Goal: Complete application form: Complete application form

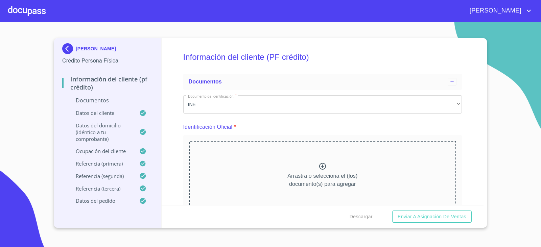
scroll to position [7, 0]
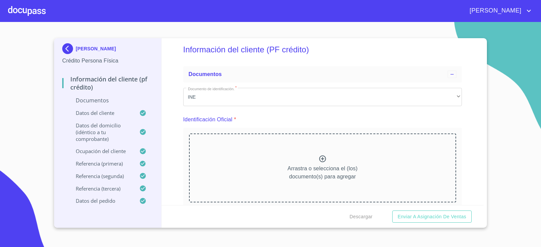
click at [320, 160] on icon at bounding box center [322, 158] width 7 height 7
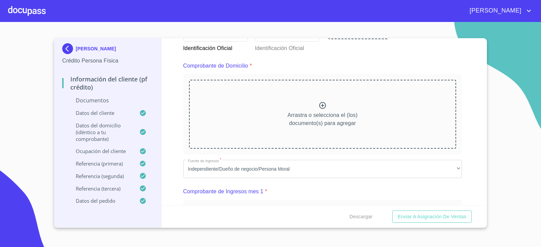
scroll to position [312, 0]
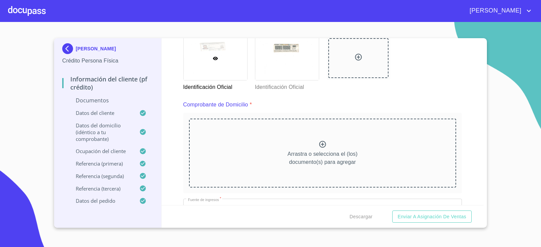
click at [320, 146] on icon at bounding box center [322, 144] width 8 height 8
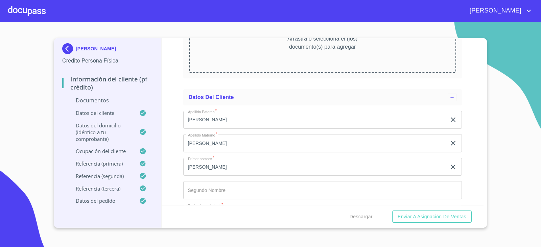
scroll to position [1326, 0]
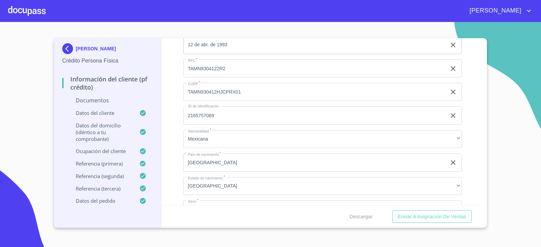
click at [285, 91] on input "TAMN930412HJCPRX01" at bounding box center [314, 92] width 263 height 18
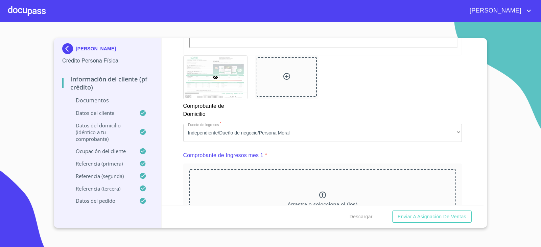
scroll to position [650, 0]
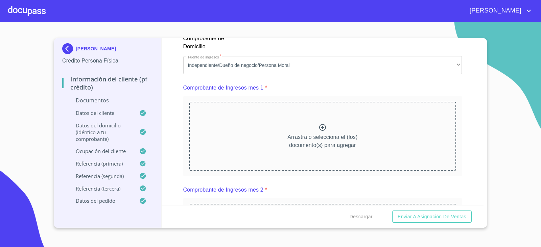
click at [320, 126] on icon at bounding box center [322, 127] width 7 height 7
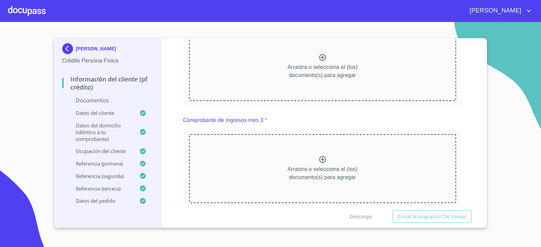
scroll to position [920, 0]
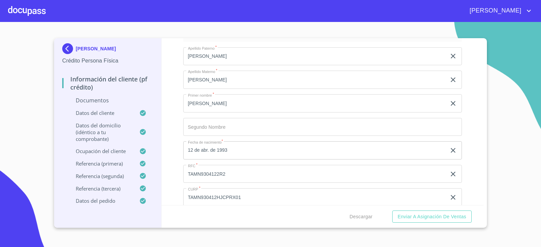
scroll to position [1258, 0]
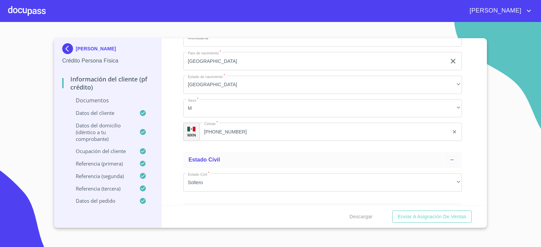
scroll to position [1495, 0]
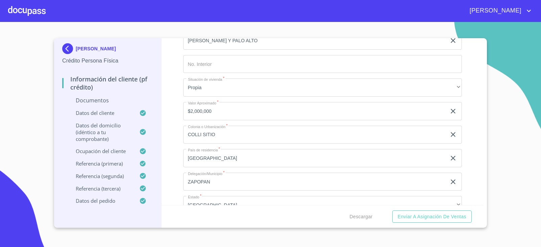
scroll to position [1664, 0]
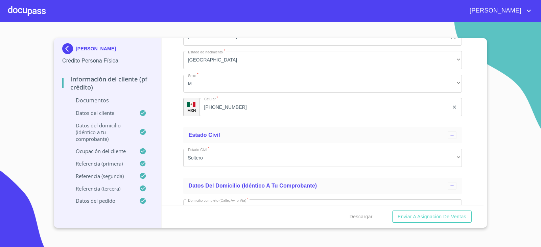
scroll to position [1529, 0]
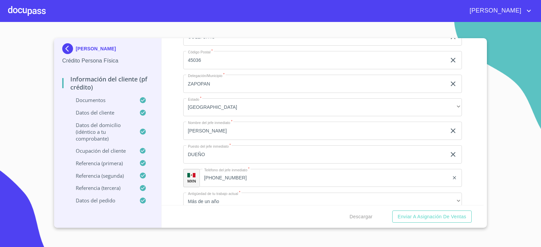
scroll to position [2509, 0]
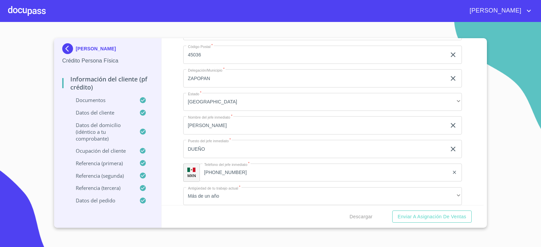
click at [540, 201] on section "[PERSON_NAME] Crédito Persona Física Información del cliente (PF crédito) Docum…" at bounding box center [270, 134] width 541 height 225
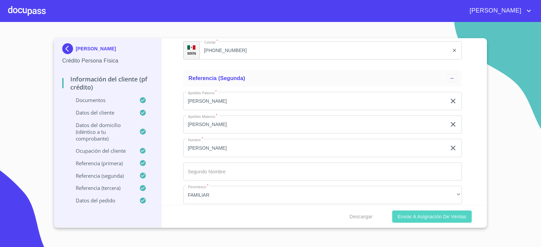
scroll to position [2847, 0]
click at [416, 219] on span "Enviar a Asignación de Ventas" at bounding box center [432, 217] width 69 height 8
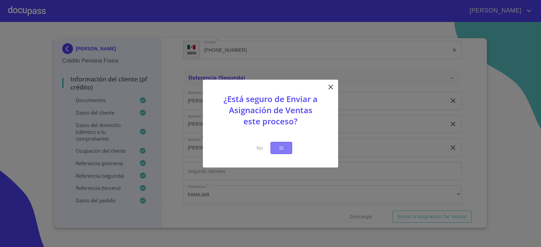
click at [281, 148] on span "Si" at bounding box center [281, 148] width 11 height 8
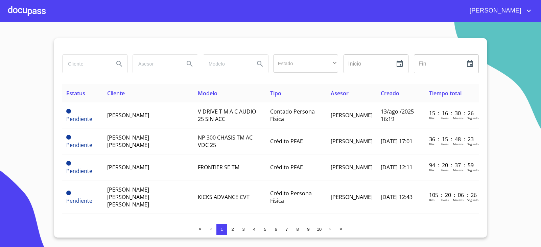
click at [74, 64] on input "search" at bounding box center [86, 64] width 46 height 18
type input "[PERSON_NAME]"
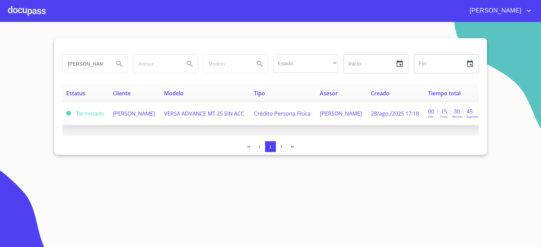
click at [141, 110] on span "[PERSON_NAME]" at bounding box center [134, 113] width 42 height 7
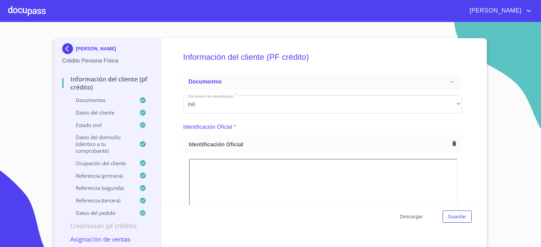
click at [406, 216] on span "Descargar" at bounding box center [411, 217] width 23 height 8
click at [28, 14] on div at bounding box center [27, 11] width 38 height 22
